Goal: Transaction & Acquisition: Purchase product/service

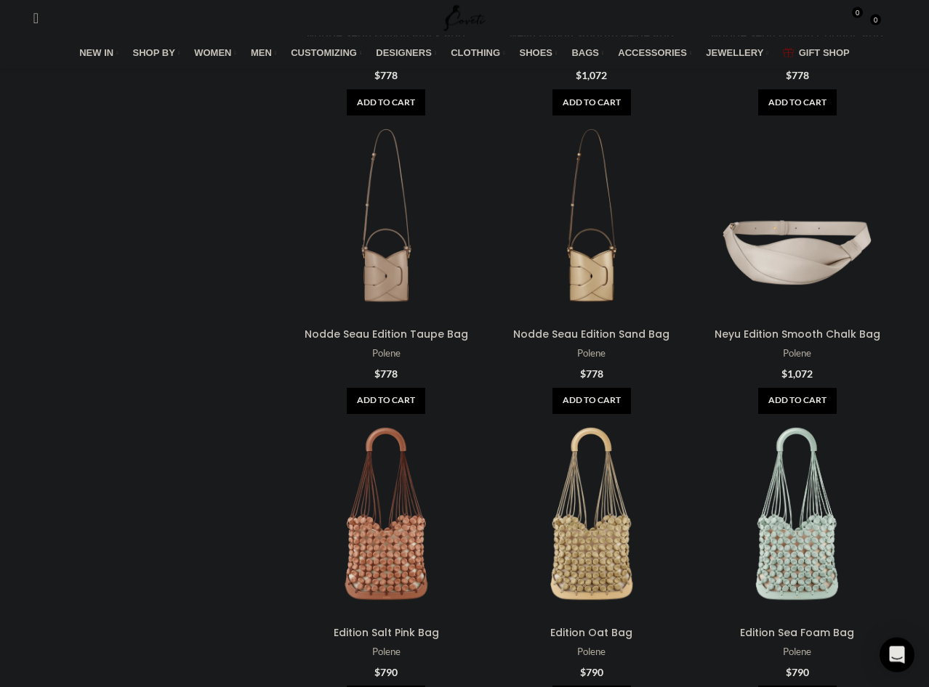
scroll to position [741, 0]
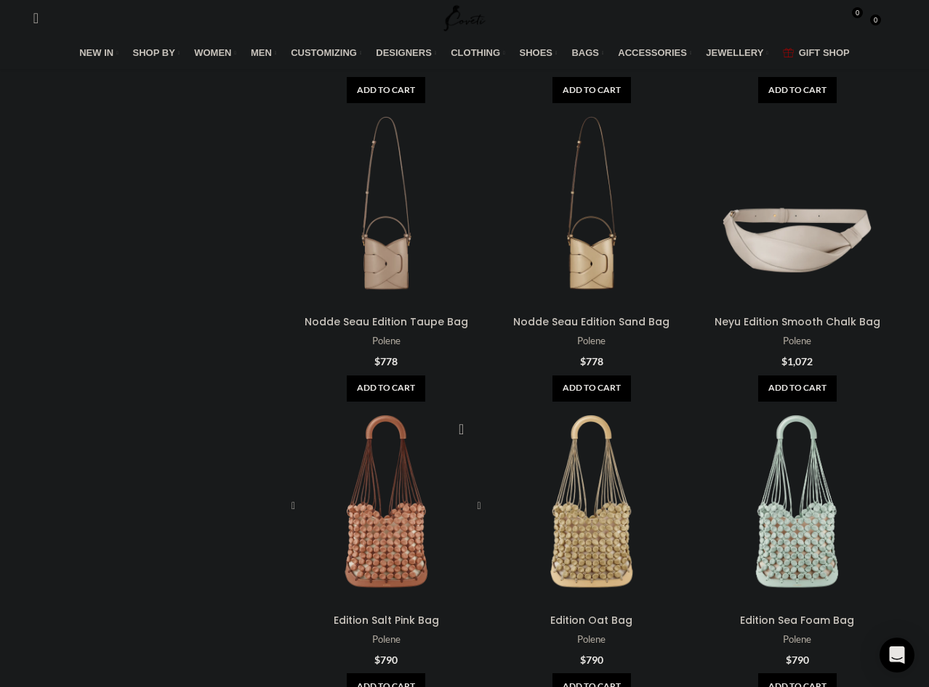
click at [385, 406] on div "Edition Salt Pink Bag" at bounding box center [361, 506] width 50 height 201
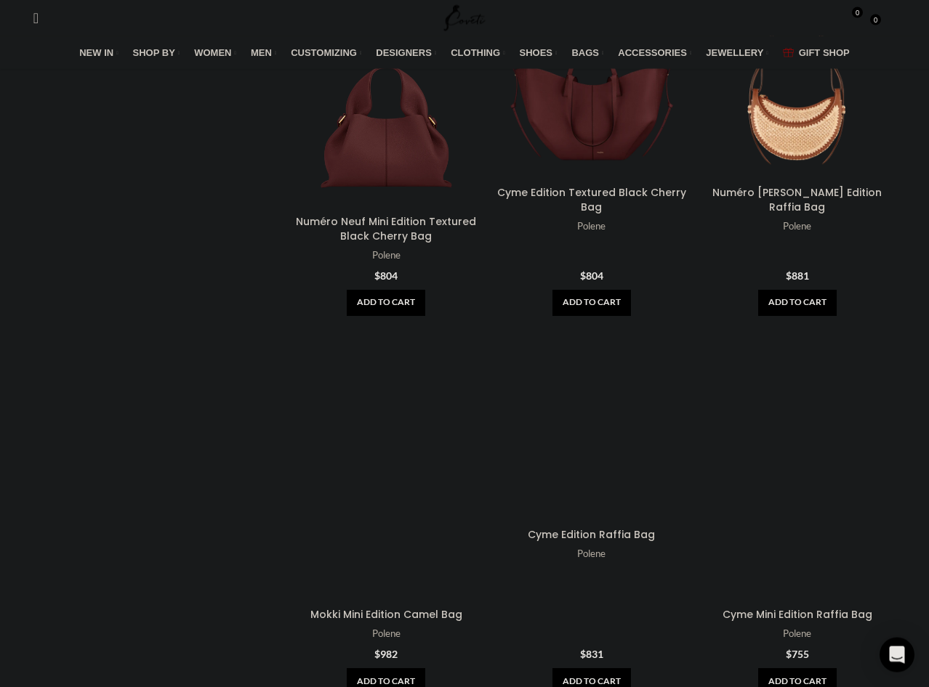
scroll to position [1557, 0]
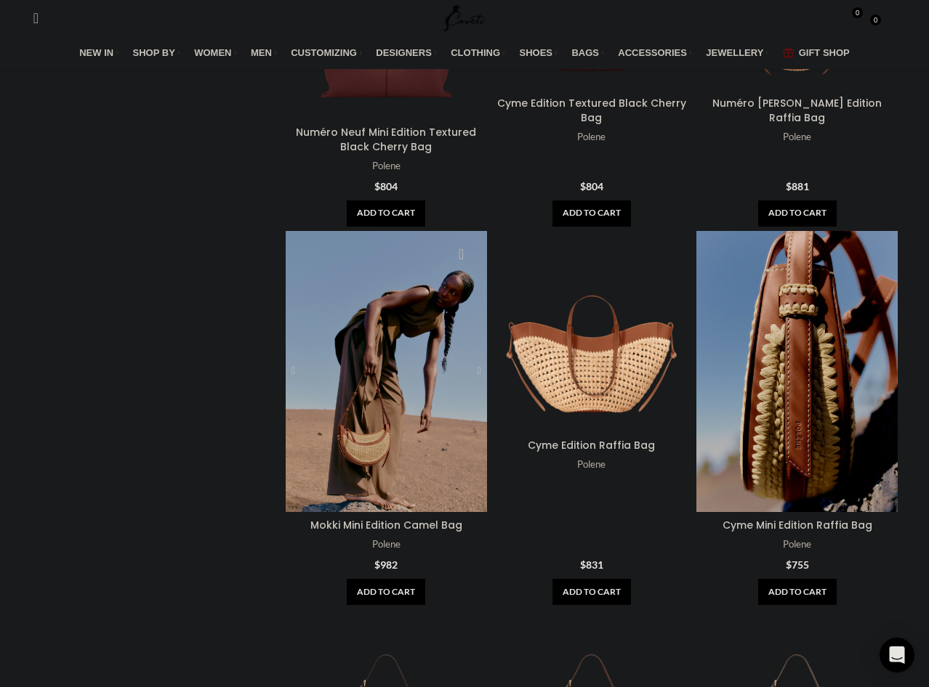
click at [419, 231] on div "Mokki Mini Edition Camel Bag" at bounding box center [411, 371] width 50 height 281
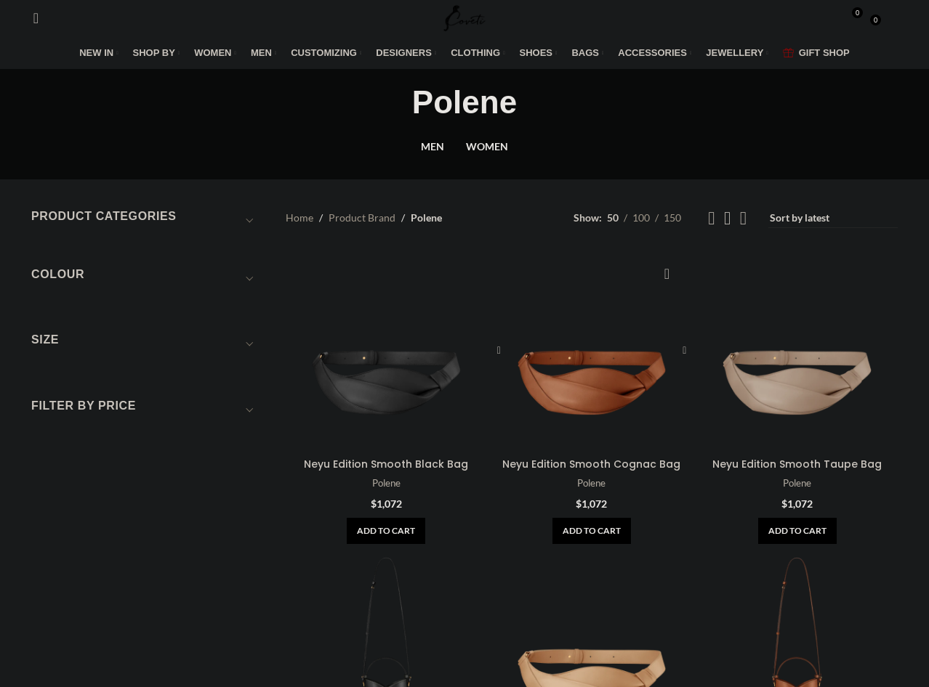
click at [586, 282] on div "Neyu Edition Smooth Cognac Bag" at bounding box center [566, 350] width 50 height 201
click at [603, 457] on link "Neyu Edition Smooth Cognac Bag" at bounding box center [591, 464] width 178 height 15
